Goal: Task Accomplishment & Management: Use online tool/utility

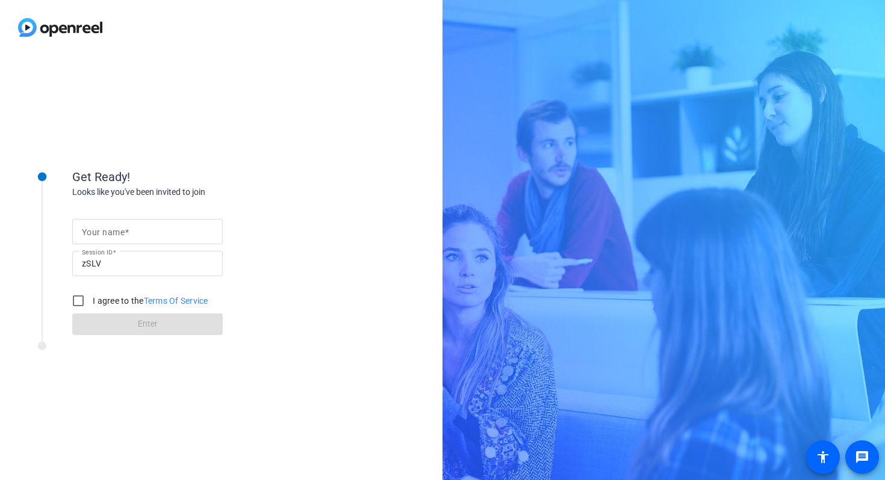
click at [98, 236] on mat-label "Your name" at bounding box center [103, 233] width 43 height 10
click at [98, 236] on input "Your name" at bounding box center [147, 232] width 131 height 14
type input "[PERSON_NAME]"
click at [79, 303] on input "I agree to the Terms Of Service" at bounding box center [78, 301] width 24 height 24
checkbox input "true"
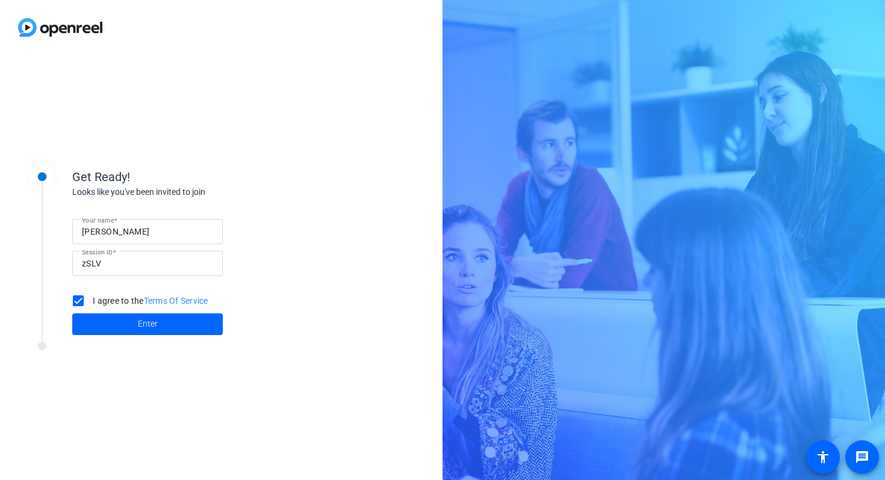
click at [122, 339] on div "Get Ready! Looks like you've been invited to join Your name [PERSON_NAME] Sessi…" at bounding box center [162, 244] width 301 height 195
click at [122, 332] on span at bounding box center [147, 324] width 150 height 29
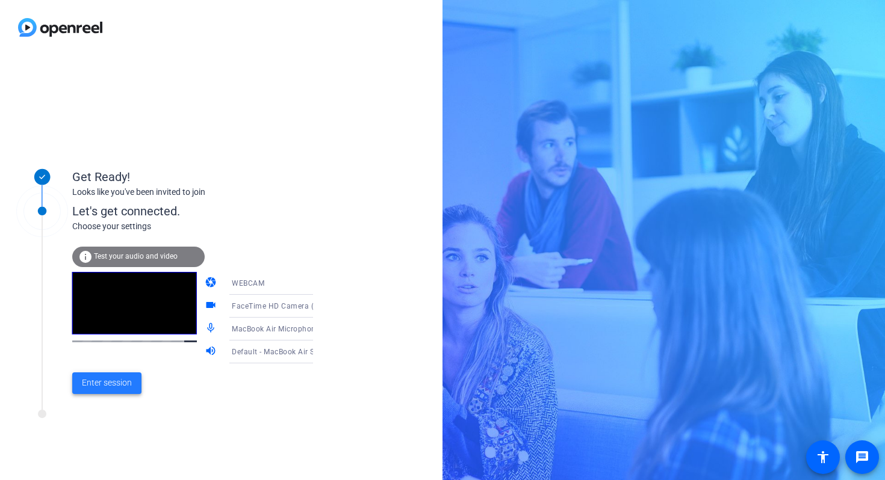
click at [104, 394] on span at bounding box center [106, 383] width 69 height 29
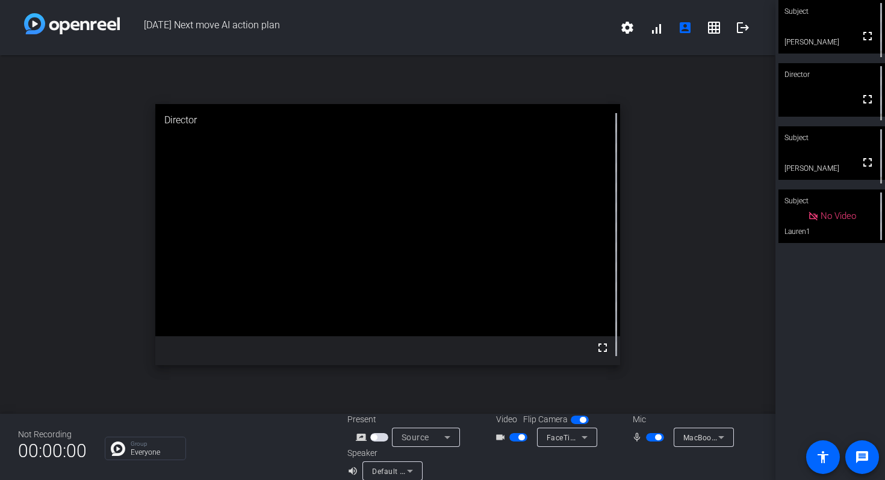
click at [832, 151] on video at bounding box center [831, 153] width 107 height 54
click at [820, 96] on video at bounding box center [831, 90] width 107 height 54
click at [831, 158] on video at bounding box center [831, 153] width 107 height 54
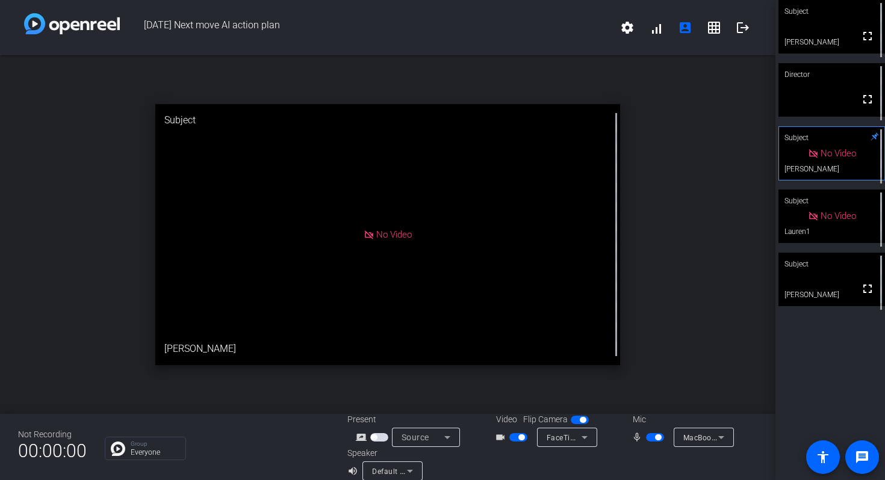
click at [819, 285] on video at bounding box center [831, 280] width 107 height 54
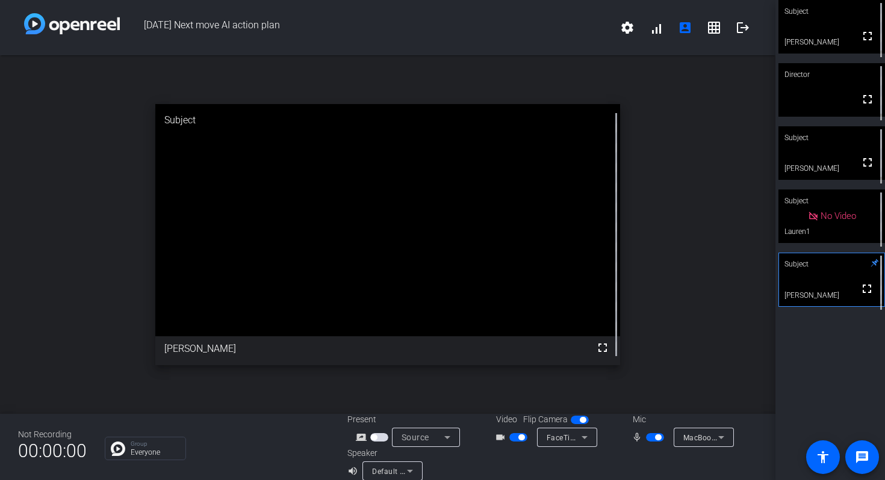
click at [831, 173] on video at bounding box center [831, 153] width 107 height 54
click at [650, 434] on span "button" at bounding box center [655, 437] width 18 height 8
click at [656, 438] on span "button" at bounding box center [655, 437] width 18 height 8
click at [656, 438] on span "button" at bounding box center [658, 438] width 6 height 6
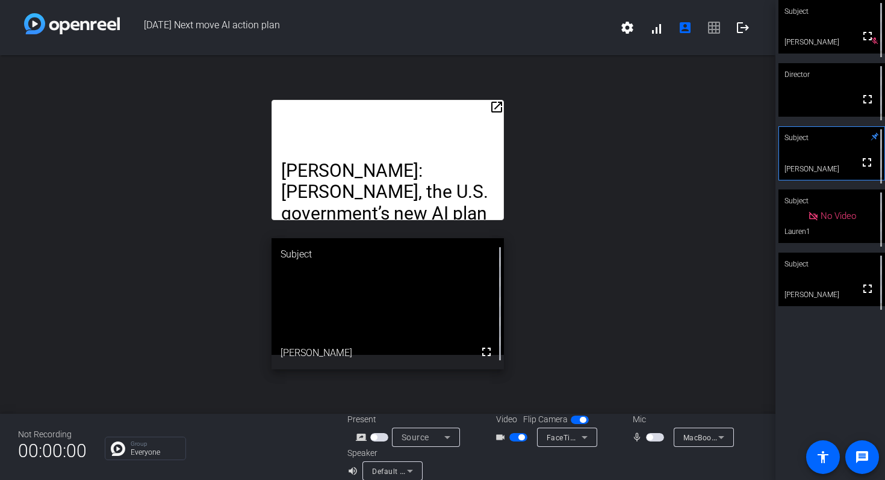
click at [657, 436] on span "button" at bounding box center [655, 437] width 18 height 8
click at [655, 438] on span "button" at bounding box center [658, 438] width 6 height 6
click at [515, 436] on span "button" at bounding box center [518, 437] width 18 height 8
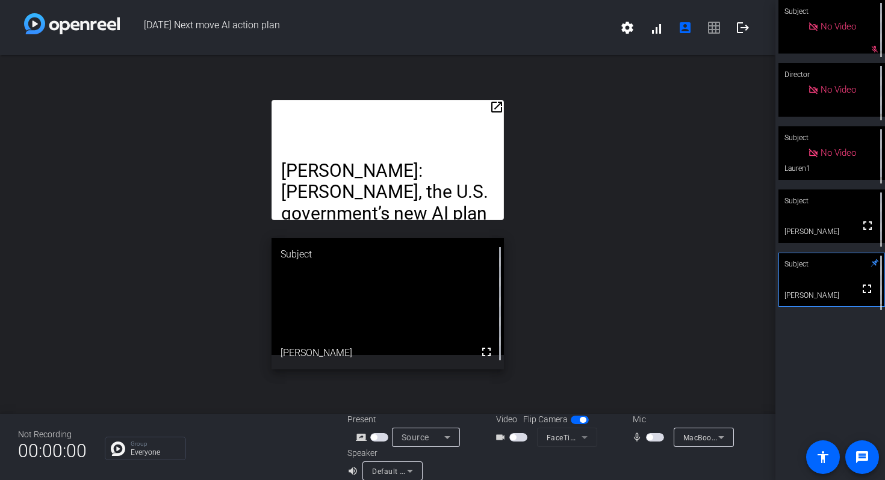
click at [653, 436] on span "button" at bounding box center [655, 437] width 18 height 8
